Goal: Communication & Community: Answer question/provide support

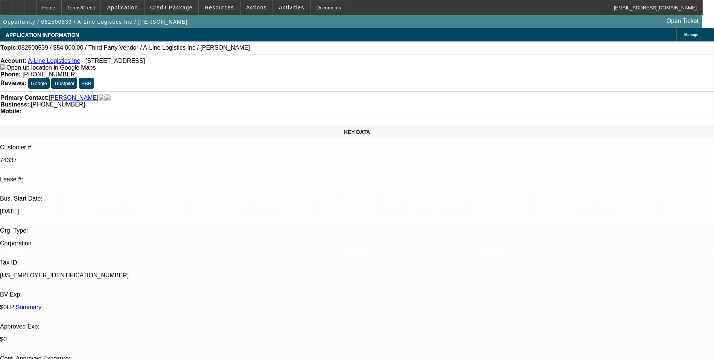
select select "0"
select select "2"
select select "0.1"
select select "1"
select select "2"
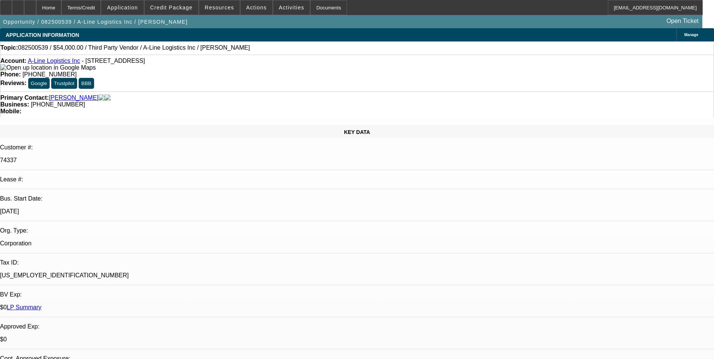
select select "4"
type textarea "THIS IS A SOLD LEASE. I DONT HAVE HISTORY WITH THIS ACCOUNT"
radio input "true"
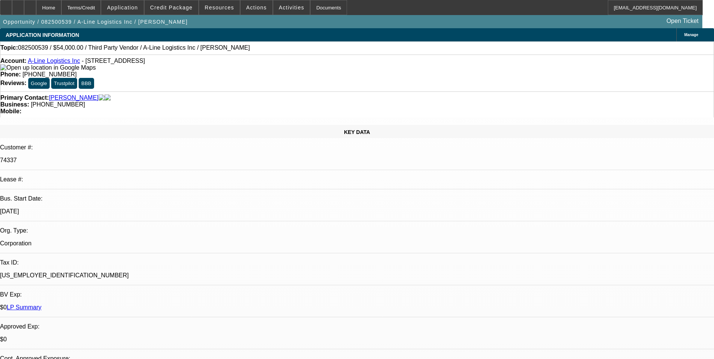
radio input "true"
